Goal: Complete application form: Complete application form

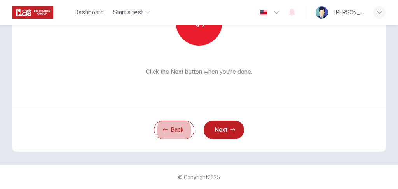
scroll to position [93, 0]
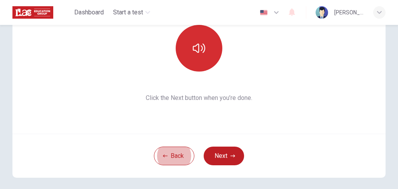
click at [201, 56] on button "button" at bounding box center [199, 48] width 47 height 47
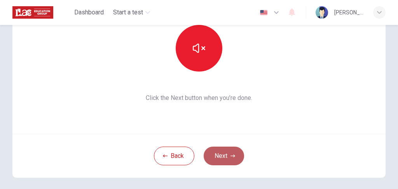
click at [226, 157] on button "Next" at bounding box center [224, 156] width 40 height 19
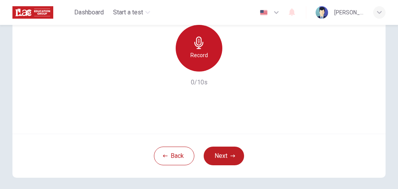
click at [199, 49] on div "Record" at bounding box center [199, 48] width 47 height 47
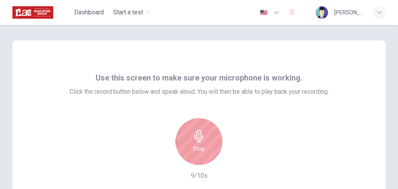
scroll to position [52, 0]
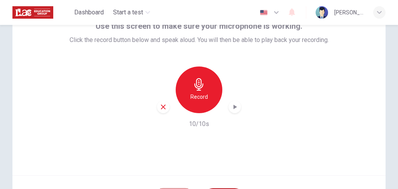
click at [235, 107] on icon "button" at bounding box center [236, 107] width 4 height 5
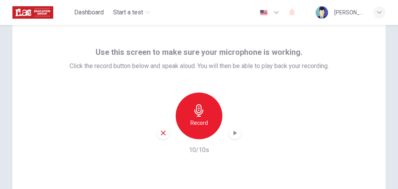
scroll to position [104, 0]
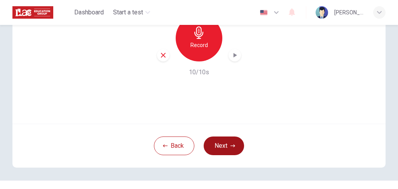
click at [225, 146] on button "Next" at bounding box center [224, 146] width 40 height 19
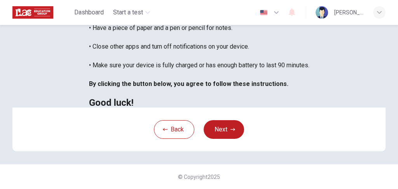
scroll to position [219, 0]
click at [228, 141] on div "Back Next" at bounding box center [199, 129] width 374 height 44
click at [225, 128] on button "Next" at bounding box center [224, 129] width 40 height 19
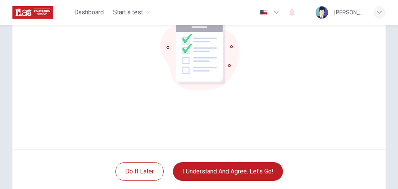
scroll to position [119, 0]
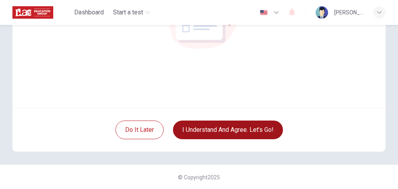
click at [244, 130] on button "I understand and agree. Let’s go!" at bounding box center [228, 130] width 110 height 19
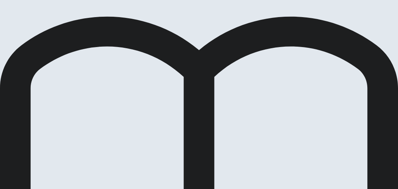
scroll to position [159, 0]
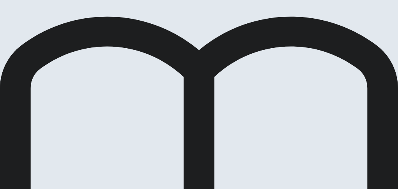
scroll to position [26, 0]
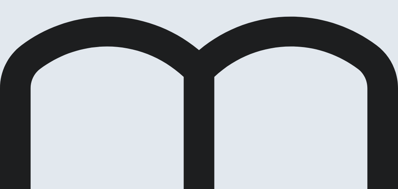
scroll to position [52, 0]
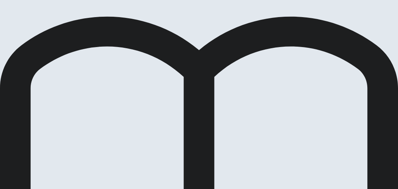
scroll to position [78, 0]
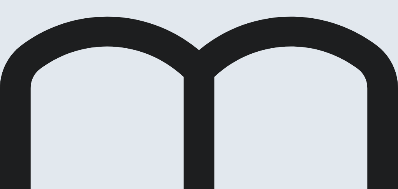
scroll to position [52, 0]
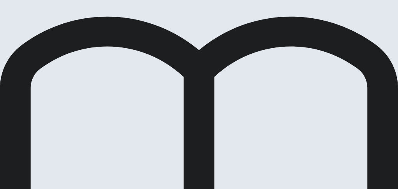
scroll to position [104, 0]
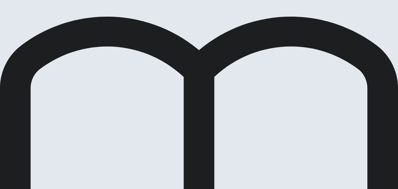
scroll to position [94, 0]
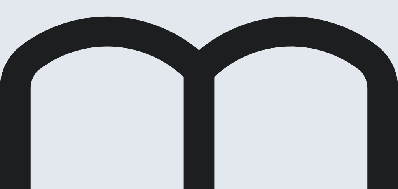
scroll to position [52, 0]
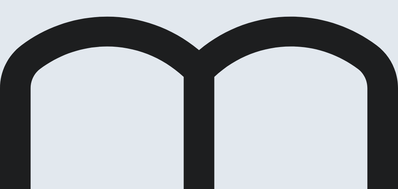
scroll to position [130, 0]
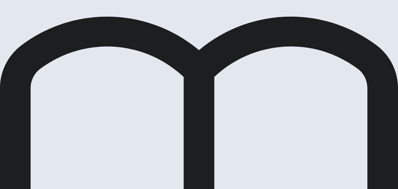
scroll to position [52, 0]
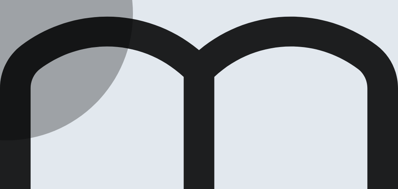
drag, startPoint x: 138, startPoint y: 149, endPoint x: 144, endPoint y: 147, distance: 6.3
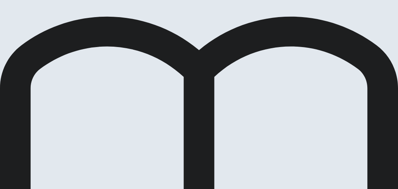
scroll to position [52, 0]
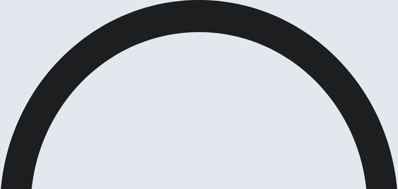
scroll to position [104, 0]
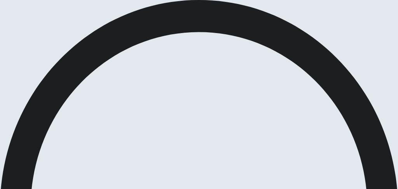
scroll to position [199, 0]
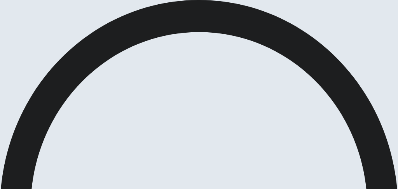
scroll to position [623, 0]
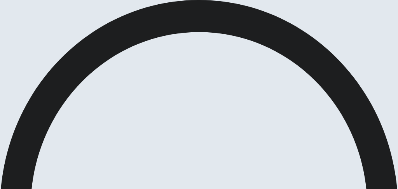
scroll to position [207, 0]
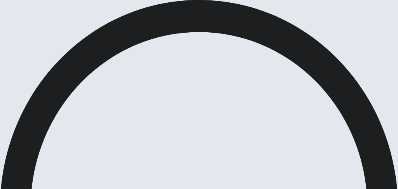
scroll to position [207, 0]
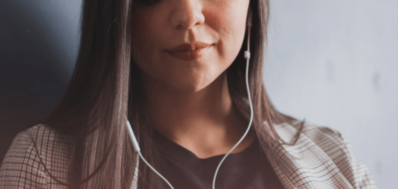
scroll to position [52, 0]
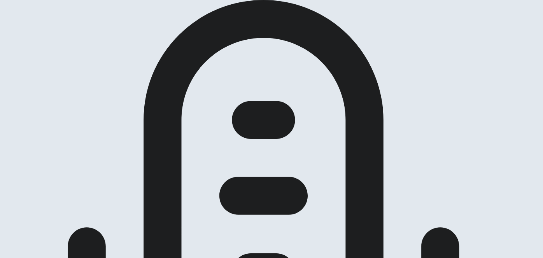
scroll to position [70, 0]
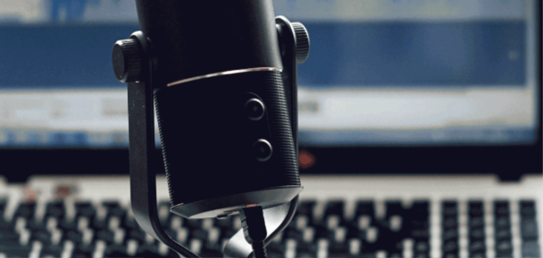
scroll to position [56, 0]
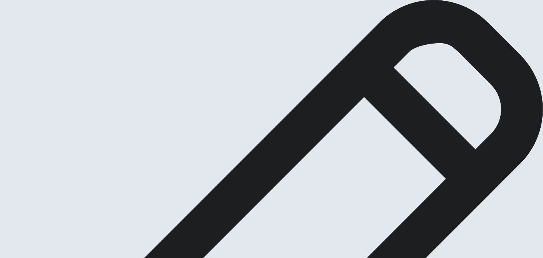
type textarea "W"
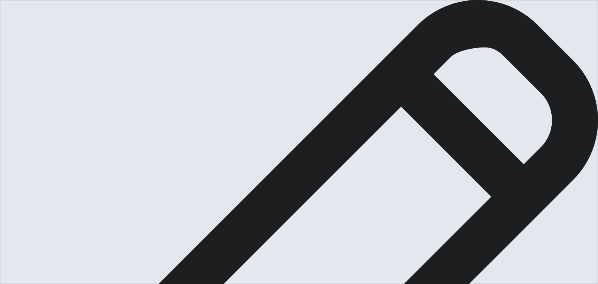
type textarea "x"
type textarea "Wh"
type textarea "x"
type textarea "Whe"
type textarea "x"
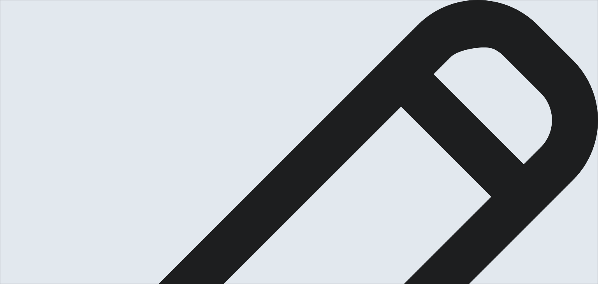
type textarea "When"
type textarea "x"
type textarea "When"
type textarea "x"
type textarea "When I"
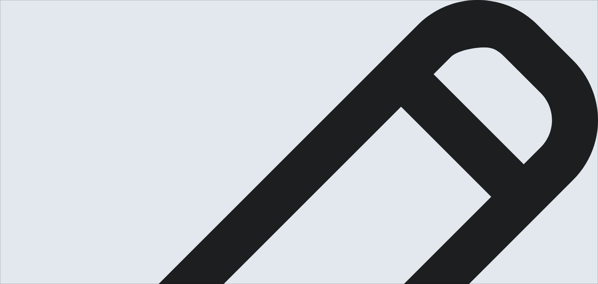
type textarea "x"
type textarea "When I"
type textarea "x"
type textarea "When I w"
type textarea "x"
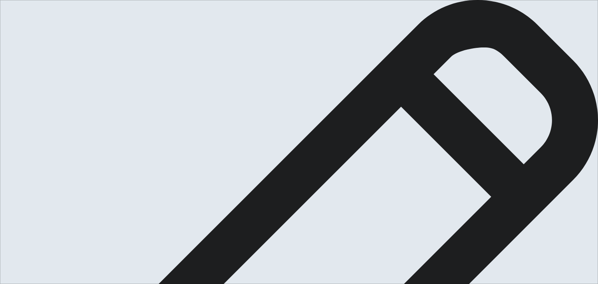
type textarea "When I wa"
type textarea "x"
type textarea "When I was"
type textarea "x"
type textarea "When I was"
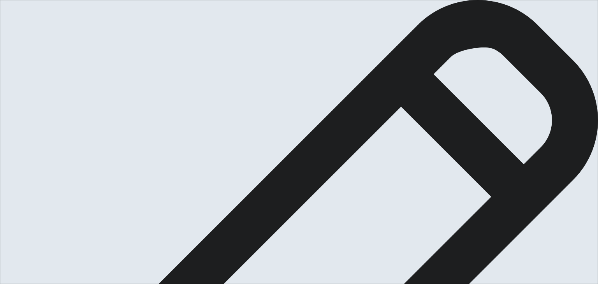
type textarea "x"
type textarea "When I was a"
type textarea "x"
type textarea "When I was a"
type textarea "x"
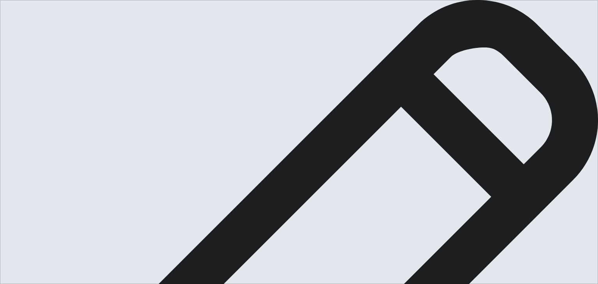
type textarea "When I was a k"
type textarea "x"
type textarea "When I was a ki"
type textarea "x"
type textarea "When I was a kid"
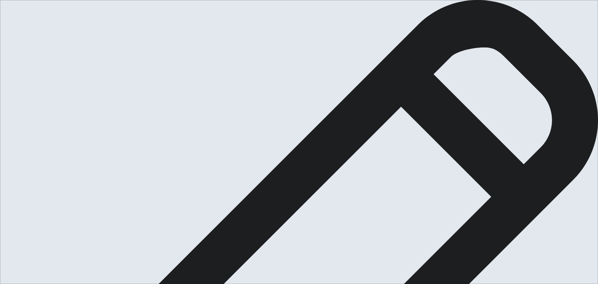
type textarea "x"
type textarea "When I was a kid,"
type textarea "x"
type textarea "When I was a kid,"
type textarea "x"
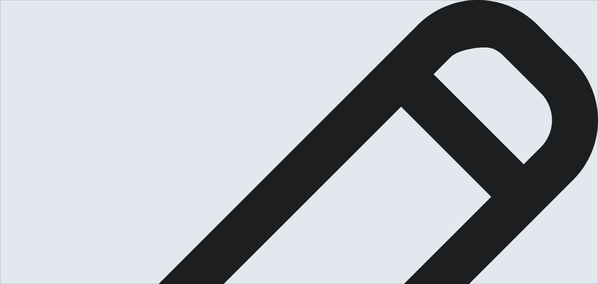
type textarea "When I was a kid, a"
type textarea "x"
type textarea "When I was a kid, at"
type textarea "x"
type textarea "When I was a kid, ato"
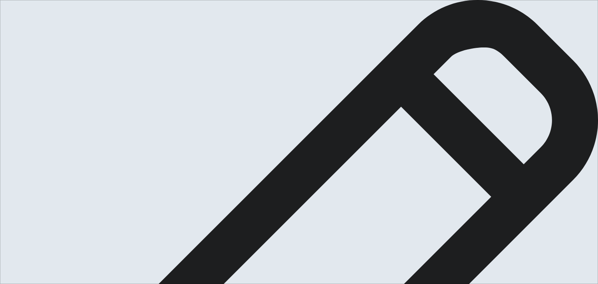
type textarea "x"
type textarea "When I was a kid, atou"
type textarea "x"
type textarea "When I was a kid, atoun"
type textarea "x"
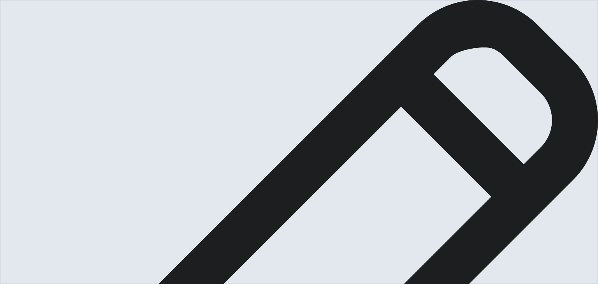
type textarea "When I was a kid, atound"
type textarea "x"
type textarea "When I was a kid, atoun"
type textarea "x"
type textarea "When I was a kid, atou"
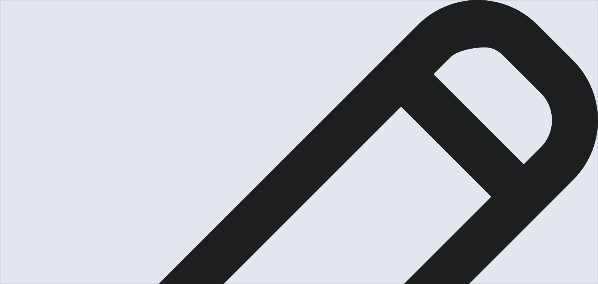
type textarea "x"
type textarea "When I was a kid, ato"
type textarea "x"
type textarea "When I was a kid, at"
type textarea "x"
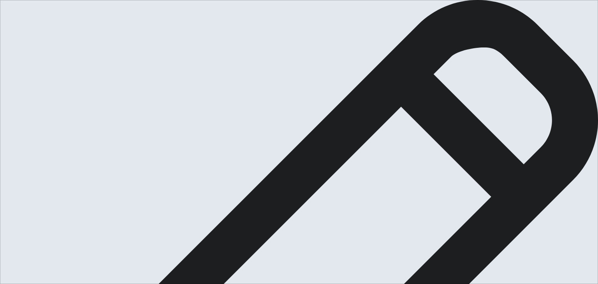
type textarea "When I was a kid, a"
type textarea "x"
type textarea "When I was a kid, ar"
type textarea "x"
type textarea "When I was a kid, aro"
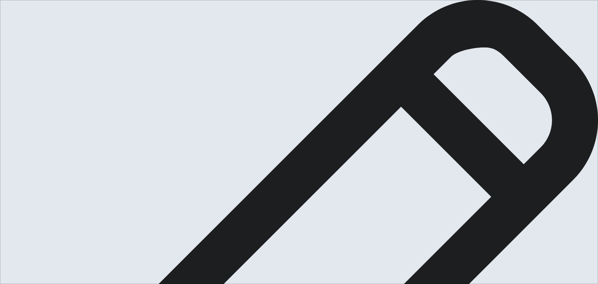
type textarea "x"
type textarea "When I was a kid, arou"
type textarea "x"
type textarea "When I was a kid, aroun"
type textarea "x"
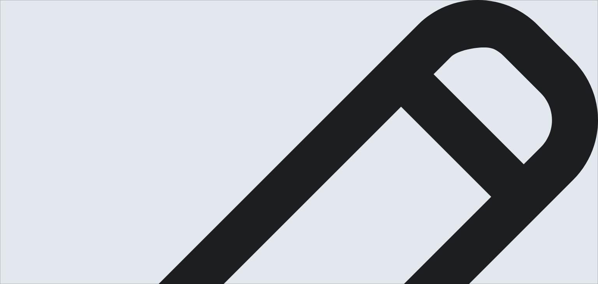
type textarea "When I was a kid, around"
type textarea "x"
type textarea "When I was a kid, around"
type textarea "x"
type textarea "When I was a kid, around 1"
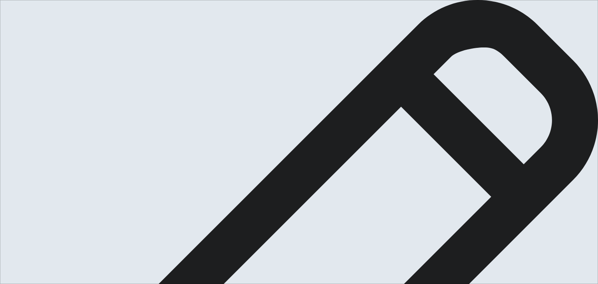
type textarea "x"
type textarea "When I was a kid, around 19"
type textarea "x"
type textarea "When I was a kid, around 199"
type textarea "x"
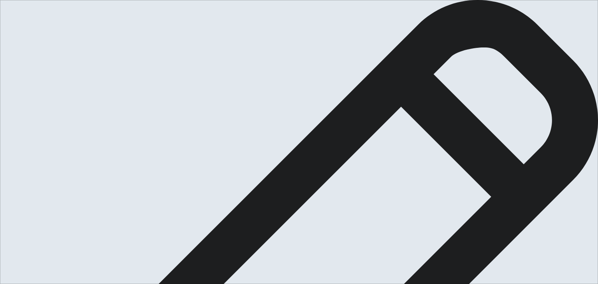
type textarea "When I was a kid, around [DATE]"
type textarea "x"
type textarea "When I was a kid, around [DATE],"
type textarea "x"
type textarea "When I was a kid, around [DATE],"
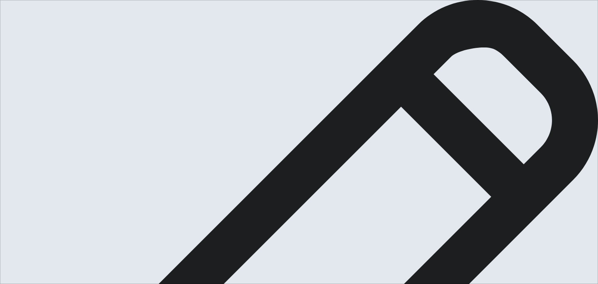
type textarea "x"
type textarea "When I was a kid, around [DATE], i"
type textarea "x"
type textarea "When I was a kid, around [DATE], i"
type textarea "x"
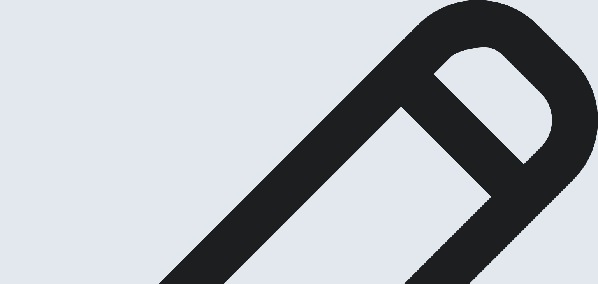
type textarea "When I was a kid, around [DATE], i w"
type textarea "x"
type textarea "When I was a kid, around [DATE], i we"
type textarea "x"
type textarea "When I was a kid, around [DATE], i wer"
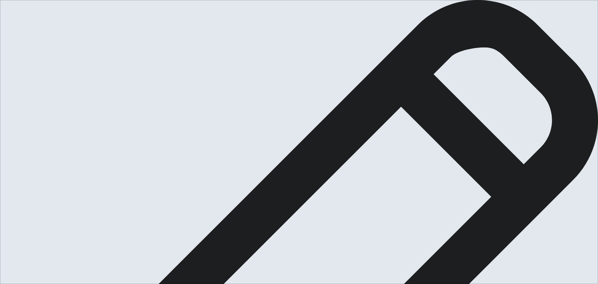
type textarea "x"
type textarea "When I was a kid, around [DATE], i were"
type textarea "x"
type textarea "When I was a kid, around [DATE], i wer"
type textarea "x"
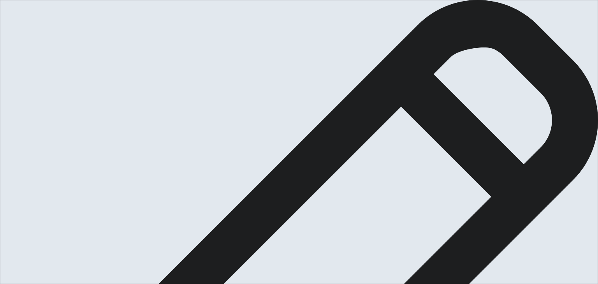
type textarea "When I was a kid, around [DATE], i we"
type textarea "x"
type textarea "When I was a kid, around [DATE], i w"
type textarea "x"
type textarea "When I was a kid, around [DATE], i"
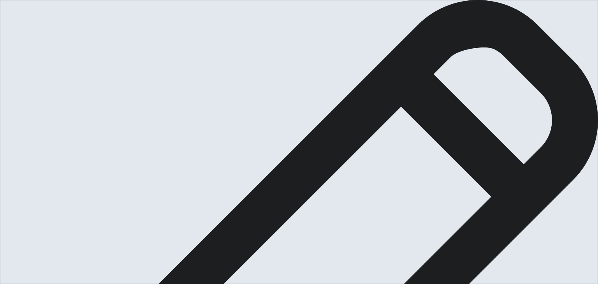
type textarea "x"
type textarea "When I was a kid, around [DATE], i"
type textarea "x"
type textarea "When I was a kid, around [DATE],"
type textarea "x"
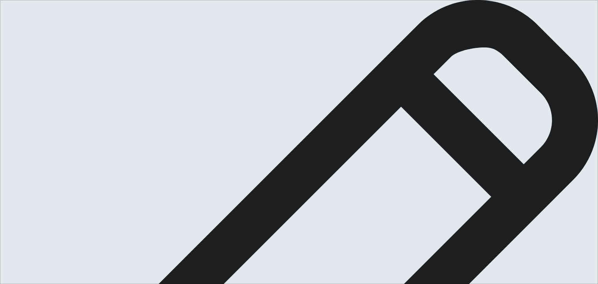
type textarea "When I was a kid, around [DATE], I"
type textarea "x"
type textarea "When I was a kid, around [DATE], I"
type textarea "x"
type textarea "When I was a kid, around [DATE], I w"
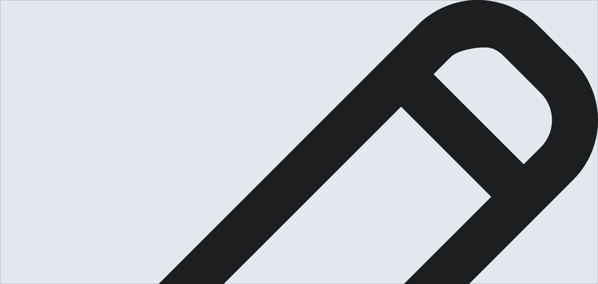
type textarea "x"
type textarea "When I was a kid, around [DATE], I we"
type textarea "x"
type textarea "When I was a kid, around [DATE], I wer"
type textarea "x"
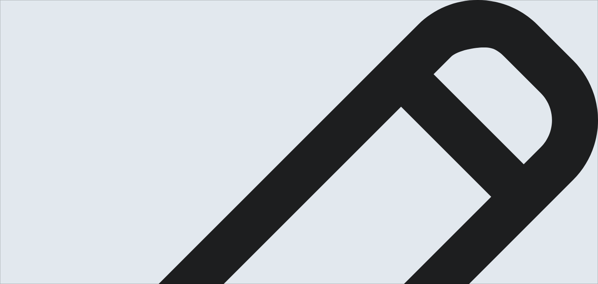
type textarea "When I was a kid, around [DATE], I were"
type textarea "x"
type textarea "When I was a kid, around [DATE], I were"
type textarea "x"
type textarea "When I was a kid, around [DATE], I were p"
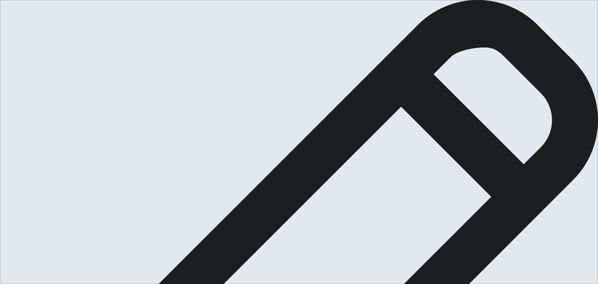
type textarea "x"
type textarea "When I was a kid, around [DATE], I were pl"
type textarea "x"
type textarea "When I was a kid, around [DATE], I were pla"
type textarea "x"
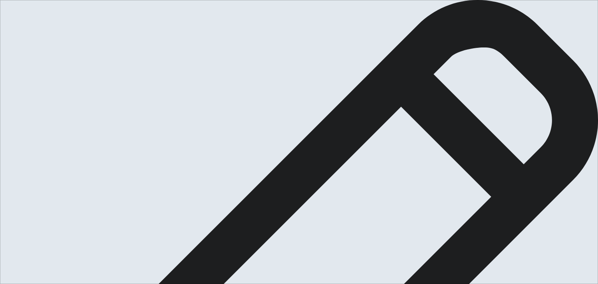
type textarea "When I was a kid, around [DATE], I were plai"
type textarea "x"
type textarea "When I was a kid, around [DATE], I were plain"
type textarea "x"
type textarea "When I was a kid, around [DATE], I were plaing"
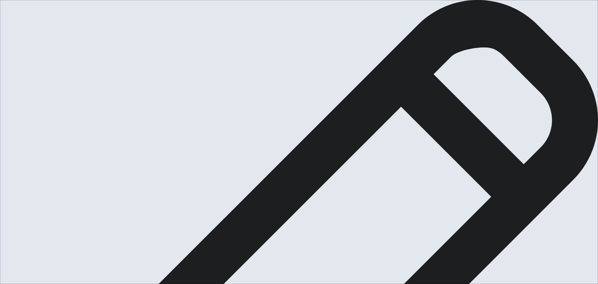
type textarea "x"
type textarea "When I was a kid, around [DATE], I were plaing"
type textarea "x"
type textarea "When I was a kid, around [DATE], I were plaing w"
type textarea "x"
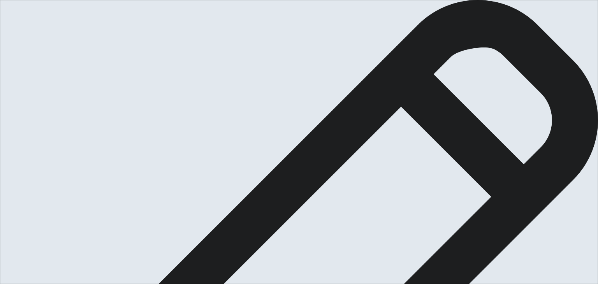
type textarea "When I was a kid, around [DATE], I were plaing wh"
type textarea "x"
type textarea "When I was a kid, around [DATE], I were plaing whu"
type textarea "x"
type textarea "When I was a kid, around [DATE], I were plaing whuy"
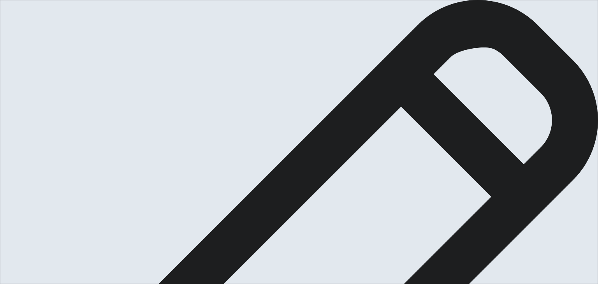
type textarea "x"
type textarea "When I was a kid, around [DATE], I were plaing whuy"
type textarea "x"
type textarea "When I was a kid, around [DATE], I were plaing whuy a"
type textarea "x"
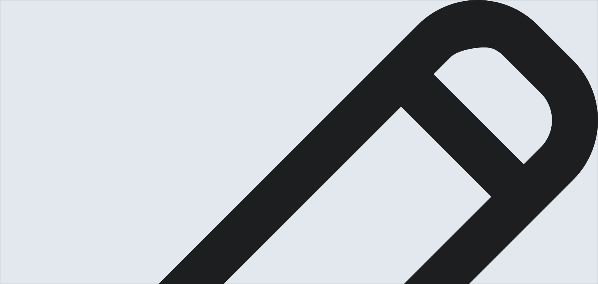
type textarea "When I was a kid, around [DATE], I were plaing whuy a"
type textarea "x"
type textarea "When I was a kid, around [DATE], I were plaing whuy a"
type textarea "x"
type textarea "When I was a kid, around [DATE], I were plaing whuy"
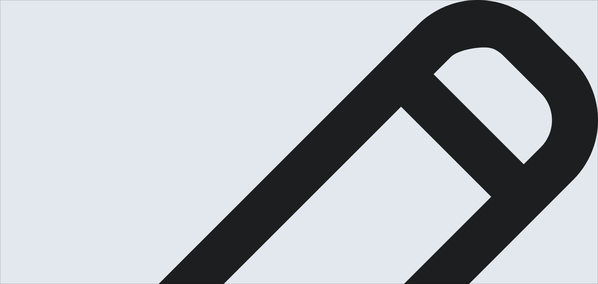
type textarea "x"
type textarea "When I was a kid, around [DATE], I were plaing whuy"
type textarea "x"
type textarea "When I was a kid, around [DATE], I were plaing whu"
type textarea "x"
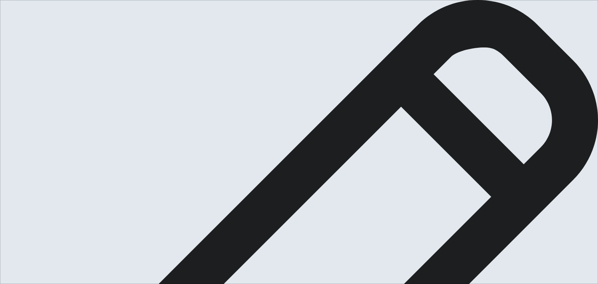
type textarea "When I was a kid, around [DATE], I were plaing wh"
type textarea "x"
type textarea "When I was a kid, around [DATE], I were plaing whi"
type textarea "x"
type textarea "When I was a kid, around [DATE], I were plaing whit"
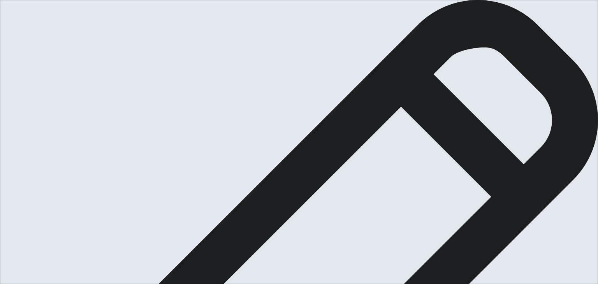
type textarea "x"
type textarea "When I was a kid, around [DATE], I were plaing whith"
type textarea "x"
type textarea "When I was a kid, around [DATE], I were plaing whith"
type textarea "x"
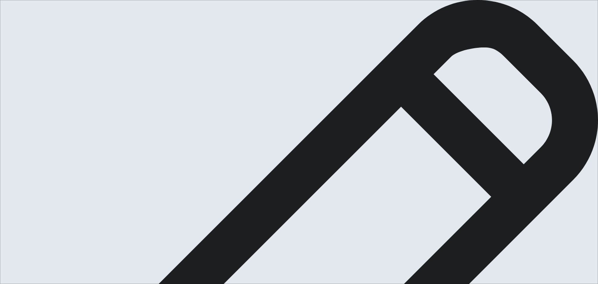
type textarea "When I was a kid, around [DATE], I were plaing whith a"
type textarea "x"
type textarea "When I was a kid, around [DATE], I were plaing whith a"
type textarea "x"
type textarea "When I was a kid, around [DATE], I were plaing whith a g"
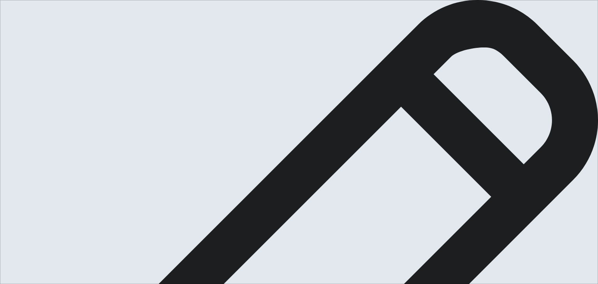
type textarea "x"
type textarea "When I was a kid, around [DATE], I were plaing whith a gu"
type textarea "x"
type textarea "When I was a kid, around [DATE], I were plaing whith a gun"
type textarea "x"
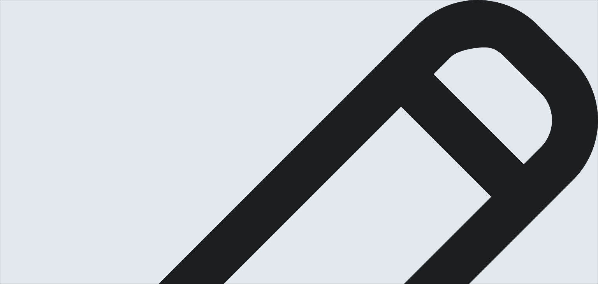
type textarea "When I was a kid, around [DATE], I were plaing whith a gun"
type textarea "x"
type textarea "When I was a kid, around [DATE], I were plaing whith a gun b"
type textarea "x"
type textarea "When I was a kid, around [DATE], I were plaing whith a gun bb"
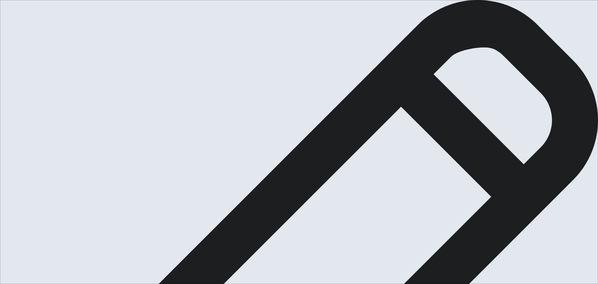
type textarea "x"
type textarea "When I was a kid, around [DATE], I were plaing whith a gun bbu"
type textarea "x"
type textarea "When I was a kid, around [DATE], I were plaing whith a gun bbul"
type textarea "x"
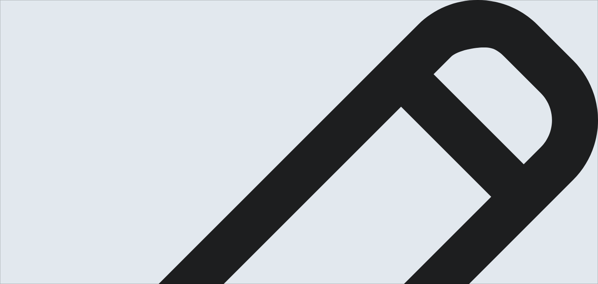
type textarea "When I was a kid, around [DATE], I were plaing whith a gun bbull"
type textarea "x"
type textarea "When I was a kid, around [DATE], I were plaing whith a gun bbulle"
type textarea "x"
type textarea "When I was a kid, around [DATE], I were plaing whith a gun bbullet"
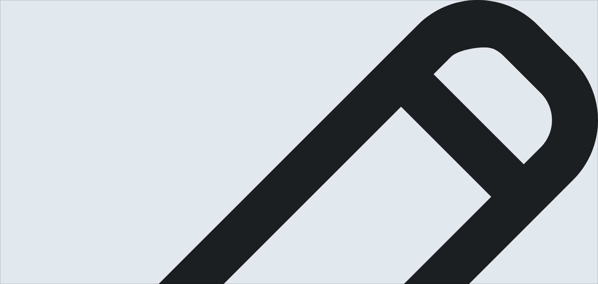
type textarea "x"
type textarea "When I was a kid, around [DATE], I were plaing whith a gun bbulle"
type textarea "x"
type textarea "When I was a kid, around [DATE], I were plaing whith a gun bbull"
type textarea "x"
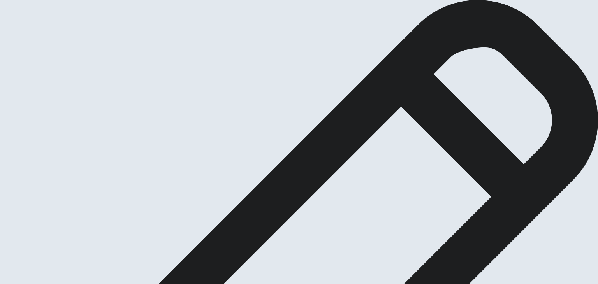
type textarea "When I was a kid, around [DATE], I were plaing whith a gun bbul"
type textarea "x"
type textarea "When I was a kid, around [DATE], I were plaing whith a gun bbu"
type textarea "x"
